Goal: Information Seeking & Learning: Learn about a topic

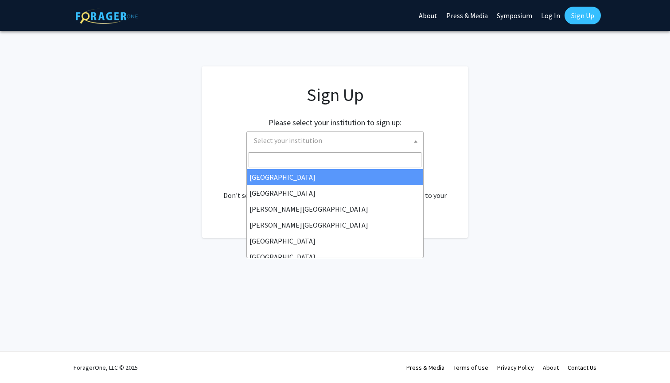
click at [393, 143] on span "Select your institution" at bounding box center [336, 141] width 173 height 18
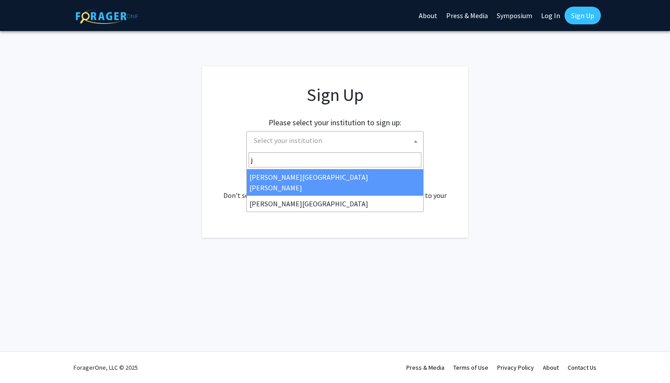
type input "jo"
select select "1"
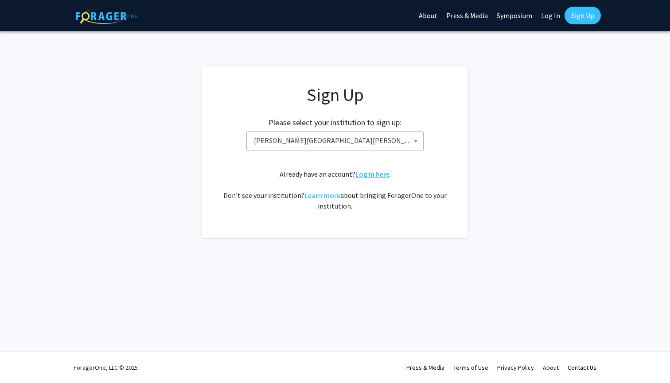
click at [376, 175] on link "Log in here" at bounding box center [372, 174] width 34 height 9
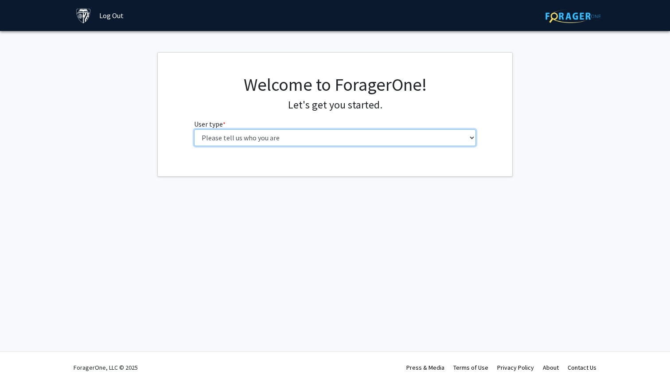
select select "1: undergrad"
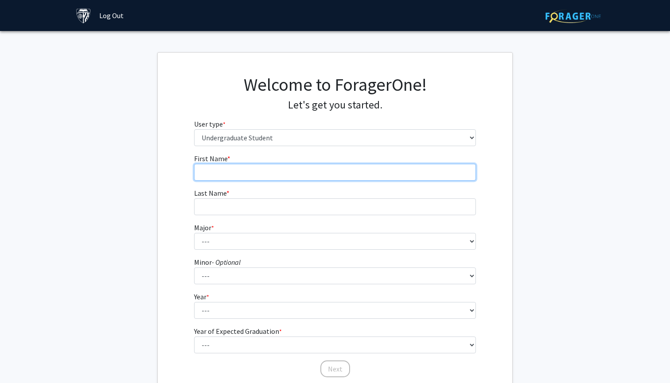
click at [351, 165] on input "First Name * required" at bounding box center [335, 172] width 282 height 17
type input "Chaeyeon"
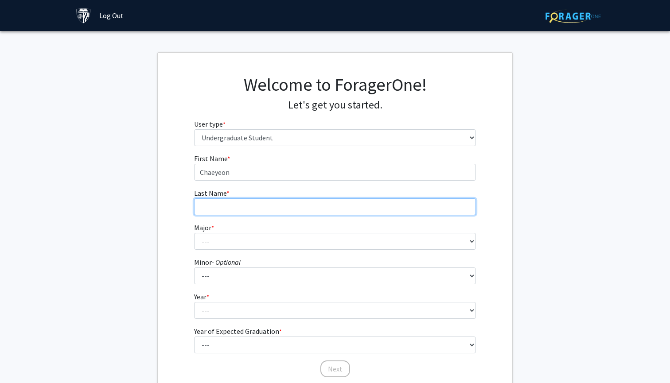
click at [324, 210] on input "Last Name * required" at bounding box center [335, 206] width 282 height 17
type input "Lim"
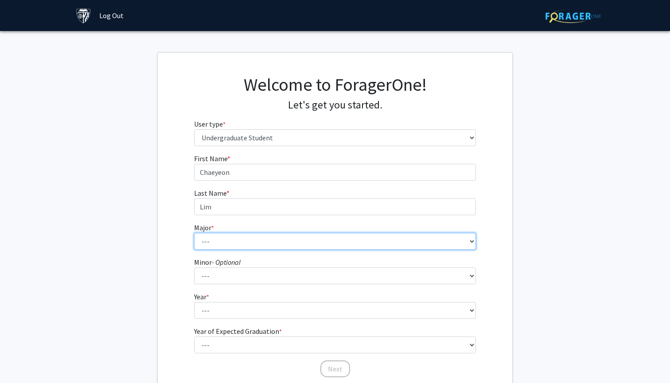
select select "18: 33"
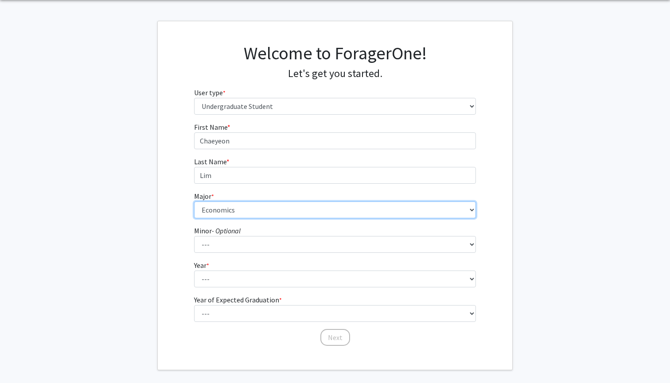
scroll to position [34, 0]
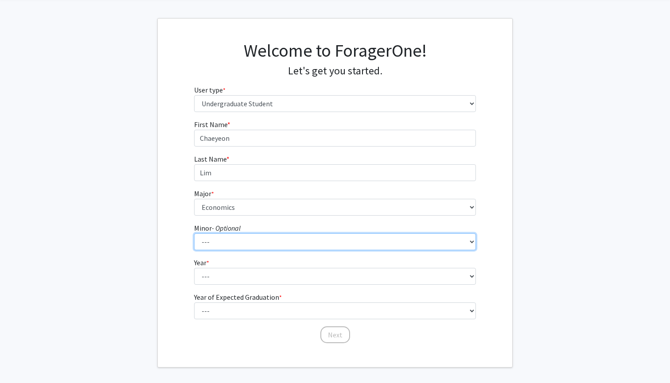
select select "4: 16"
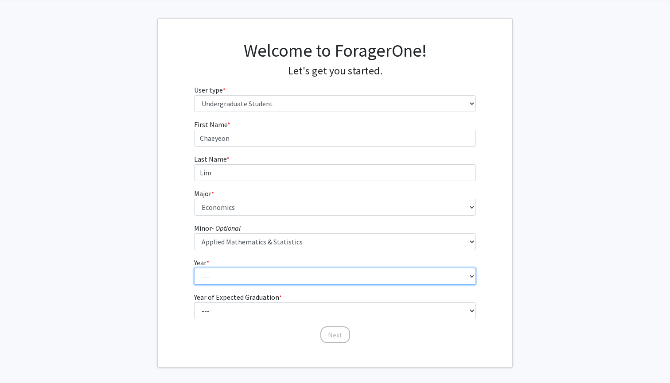
select select "1: first-year"
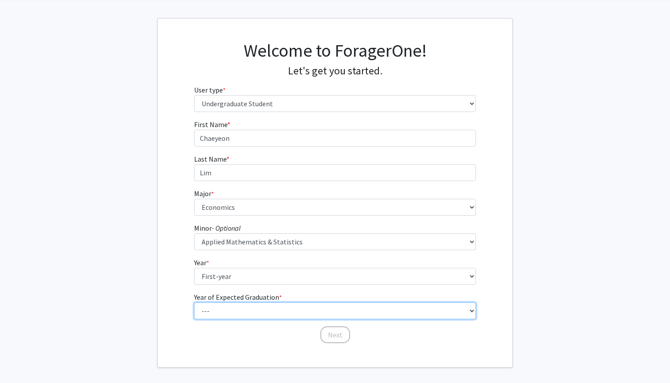
select select "5: 2029"
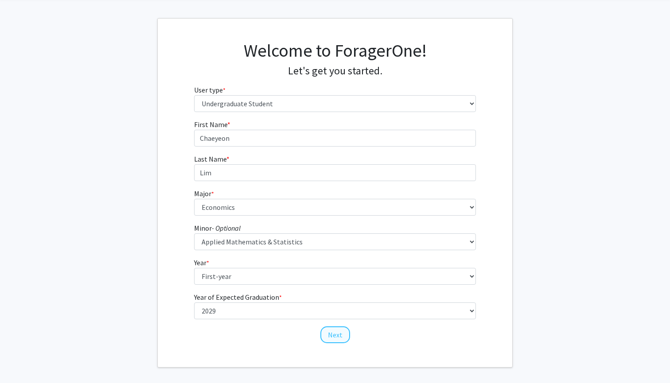
click at [330, 336] on button "Next" at bounding box center [335, 334] width 30 height 17
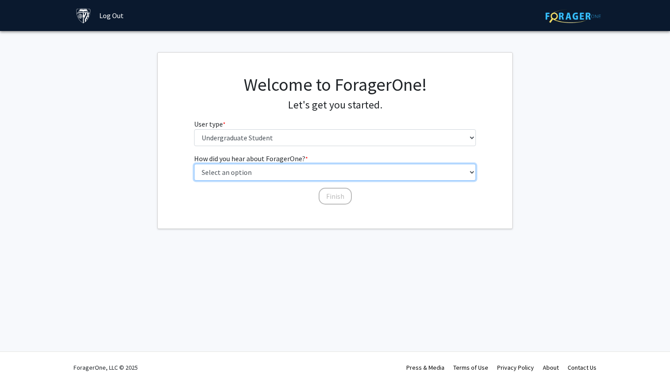
select select "3: university_website"
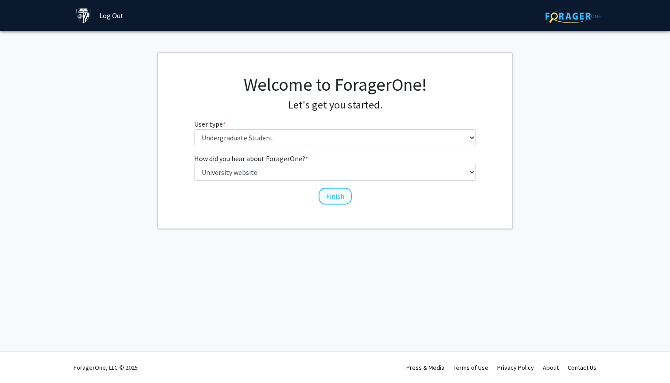
click at [342, 197] on button "Finish" at bounding box center [335, 196] width 33 height 17
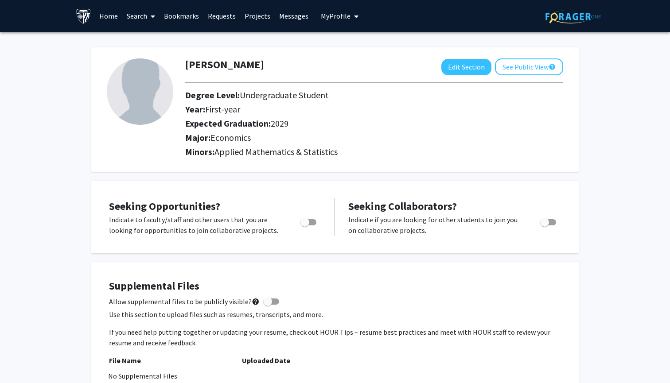
click at [556, 223] on div "Toggle" at bounding box center [548, 220] width 24 height 13
click at [314, 224] on span "Toggle" at bounding box center [308, 222] width 16 height 6
click at [305, 225] on input "Are you actively seeking opportunities?" at bounding box center [304, 225] width 0 height 0
checkbox input "true"
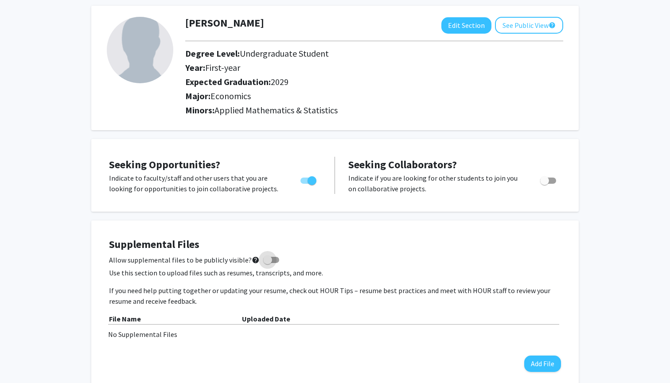
click at [269, 258] on span at bounding box center [271, 260] width 16 height 6
click at [268, 263] on input "Allow supplemental files to be publicly visible? help" at bounding box center [267, 263] width 0 height 0
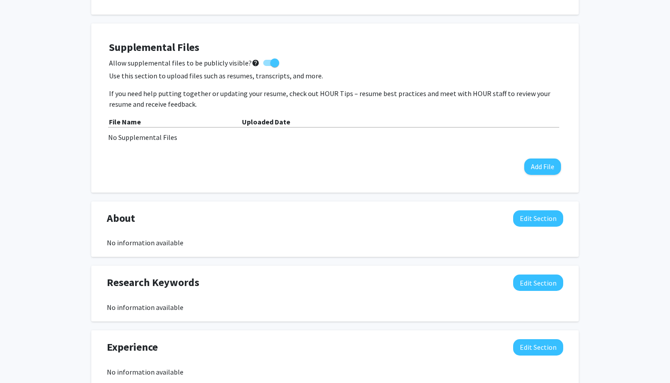
scroll to position [188, 0]
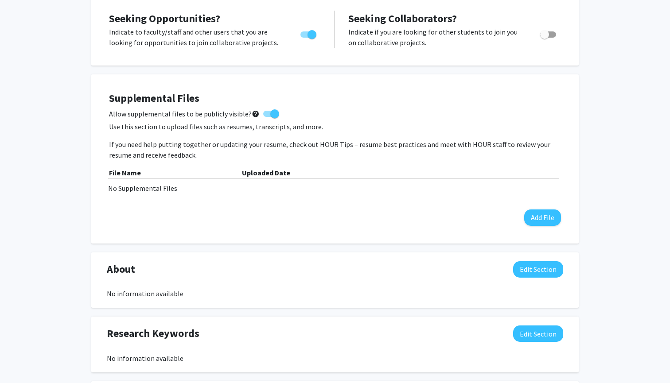
click at [264, 116] on span at bounding box center [271, 114] width 16 height 6
click at [267, 117] on input "Allow supplemental files to be publicly visible? help" at bounding box center [267, 117] width 0 height 0
checkbox input "false"
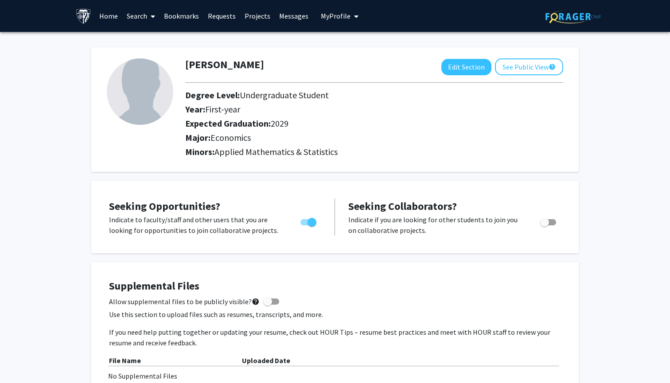
scroll to position [0, 0]
click at [261, 12] on link "Projects" at bounding box center [257, 15] width 35 height 31
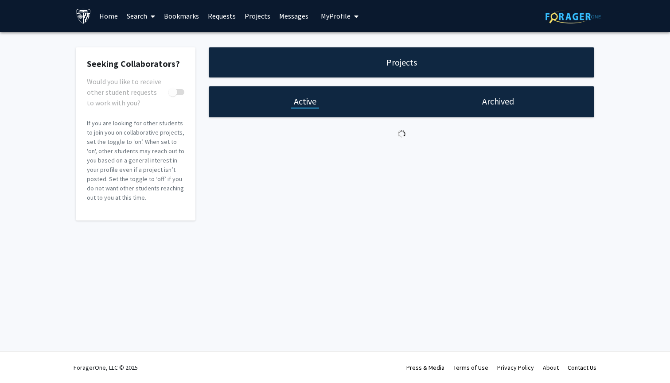
click at [260, 16] on link "Projects" at bounding box center [257, 15] width 35 height 31
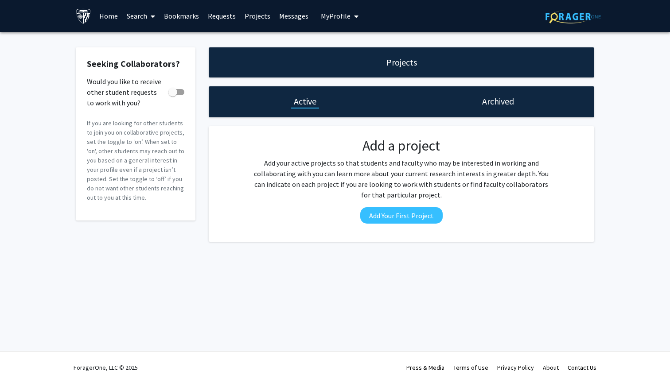
click at [147, 14] on link "Search" at bounding box center [140, 15] width 37 height 31
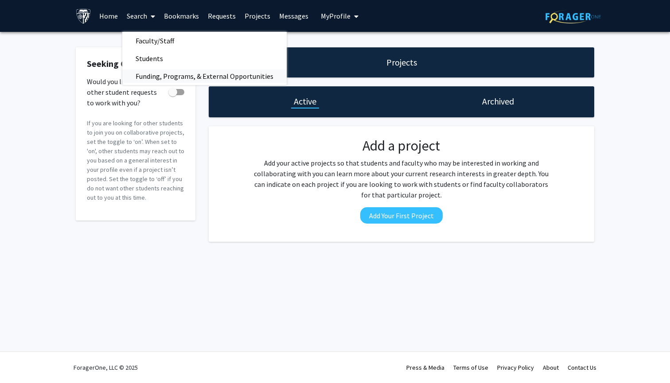
click at [152, 80] on span "Funding, Programs, & External Opportunities" at bounding box center [204, 76] width 164 height 18
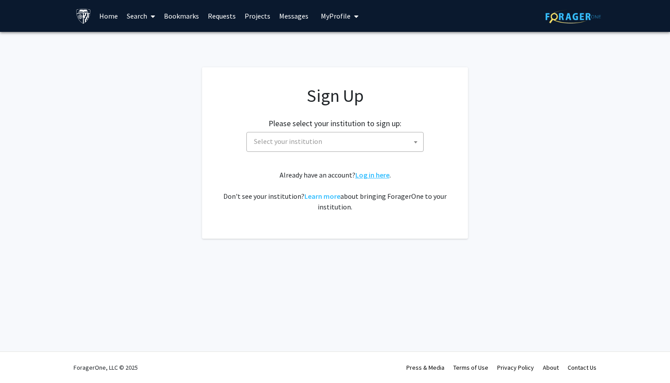
click at [379, 175] on link "Log in here" at bounding box center [372, 175] width 34 height 9
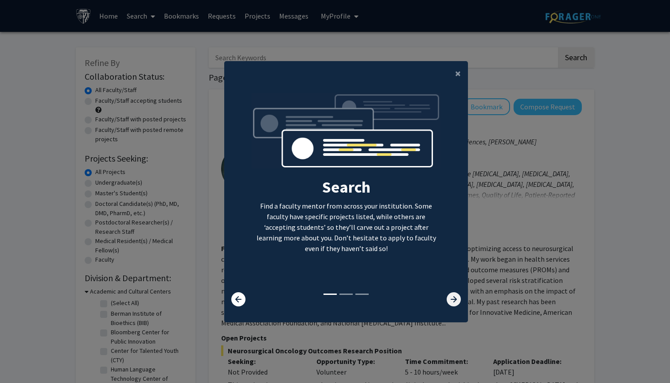
click at [457, 302] on icon at bounding box center [454, 299] width 14 height 14
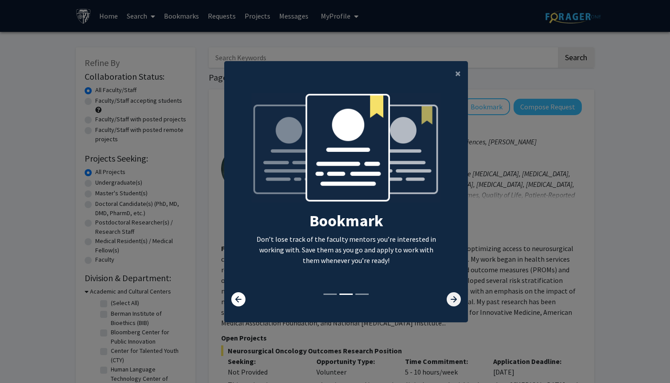
click at [457, 302] on icon at bounding box center [454, 299] width 14 height 14
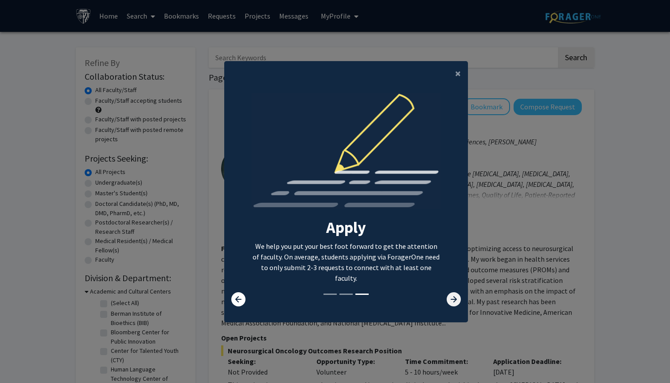
click at [454, 303] on icon at bounding box center [454, 299] width 14 height 14
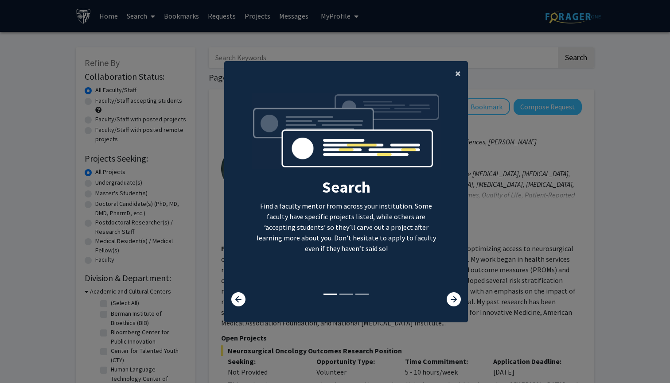
click at [456, 66] on span "×" at bounding box center [458, 73] width 6 height 14
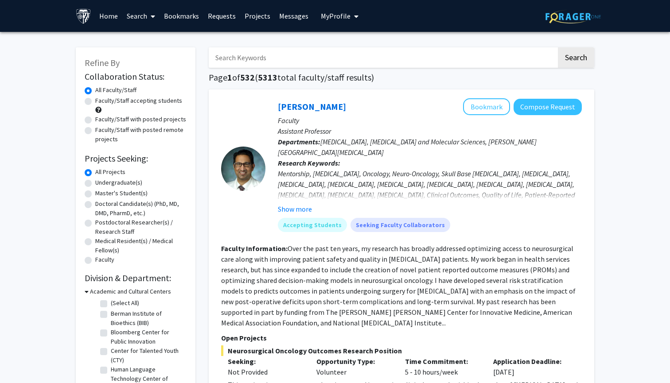
click at [138, 102] on label "Faculty/Staff accepting students" at bounding box center [138, 100] width 87 height 9
click at [101, 102] on input "Faculty/Staff accepting students" at bounding box center [98, 99] width 6 height 6
radio input "true"
click at [131, 183] on label "Undergraduate(s)" at bounding box center [118, 182] width 47 height 9
click at [101, 183] on input "Undergraduate(s)" at bounding box center [98, 181] width 6 height 6
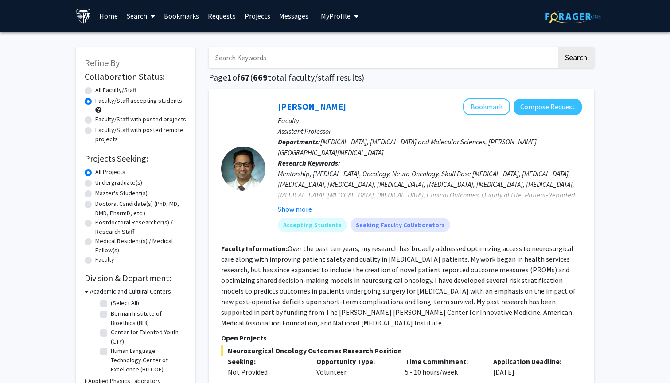
radio input "true"
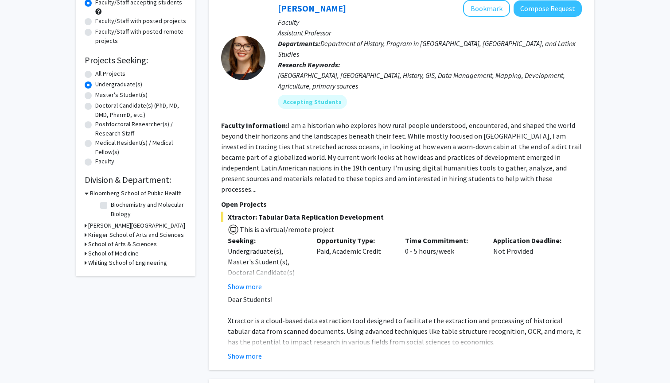
scroll to position [101, 0]
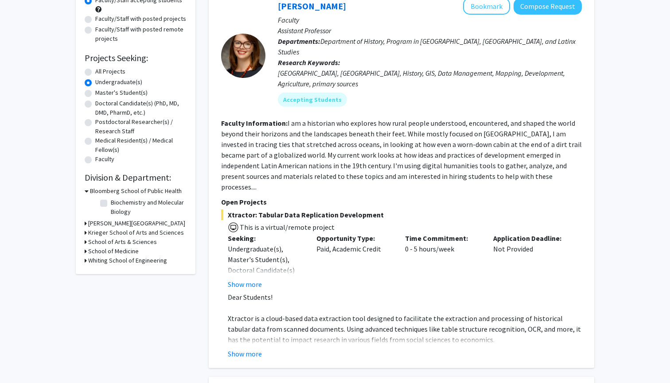
click at [128, 231] on h3 "Krieger School of Arts and Sciences" at bounding box center [136, 232] width 96 height 9
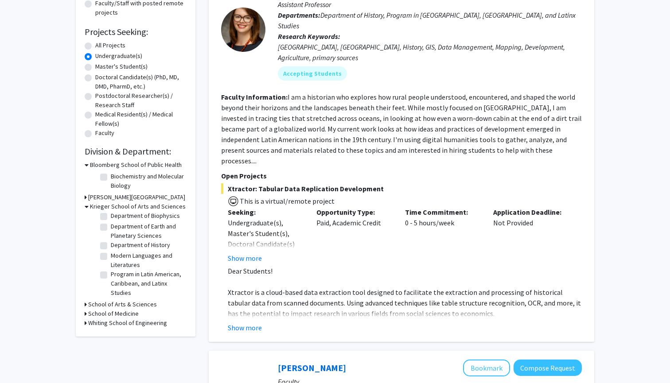
scroll to position [128, 0]
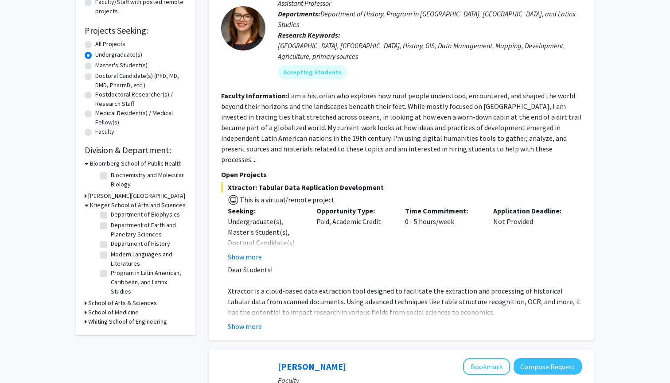
click at [125, 303] on h3 "School of Arts & Sciences" at bounding box center [122, 303] width 69 height 9
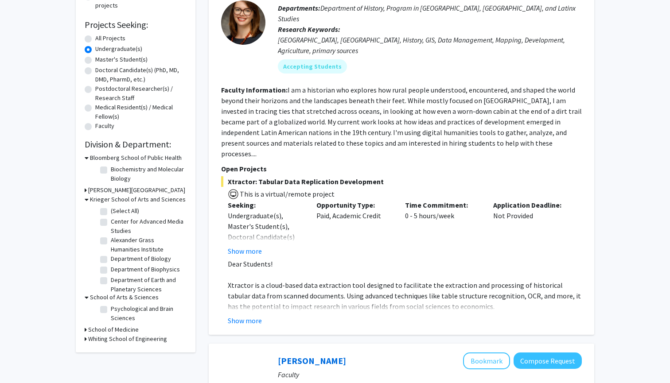
scroll to position [134, 0]
click at [121, 229] on label "Center for Advanced Media Studies" at bounding box center [148, 226] width 74 height 19
click at [117, 223] on input "Center for Advanced Media Studies" at bounding box center [114, 220] width 6 height 6
checkbox input "true"
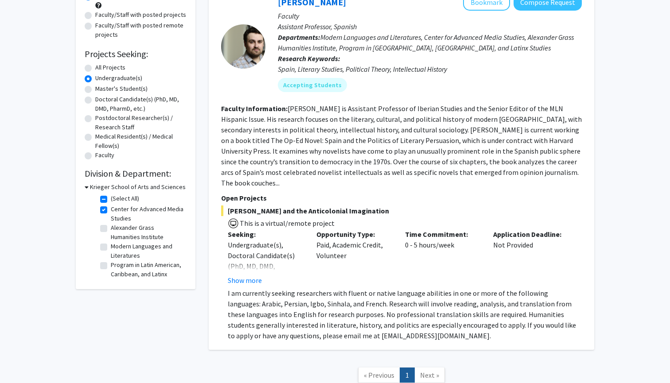
scroll to position [104, 0]
click at [252, 276] on button "Show more" at bounding box center [245, 281] width 34 height 11
